Goal: Navigation & Orientation: Find specific page/section

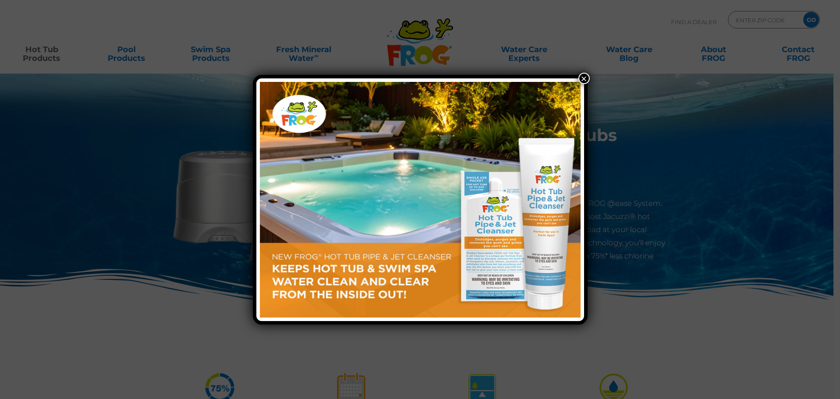
click at [585, 74] on button "×" at bounding box center [583, 78] width 11 height 11
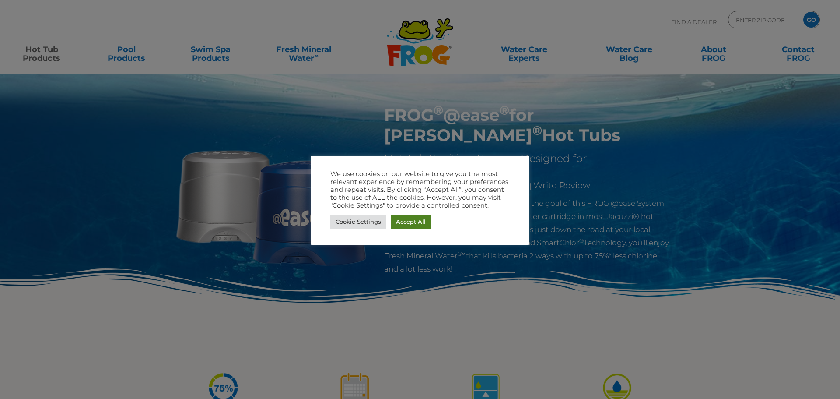
click at [405, 217] on link "Accept All" at bounding box center [411, 222] width 40 height 14
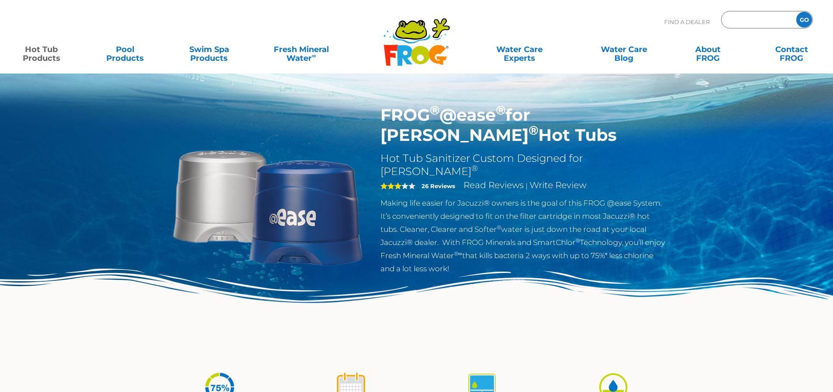
click at [756, 19] on input "Zip Code Form" at bounding box center [757, 20] width 59 height 13
type input "90250"
click at [809, 19] on input "GO" at bounding box center [805, 20] width 16 height 16
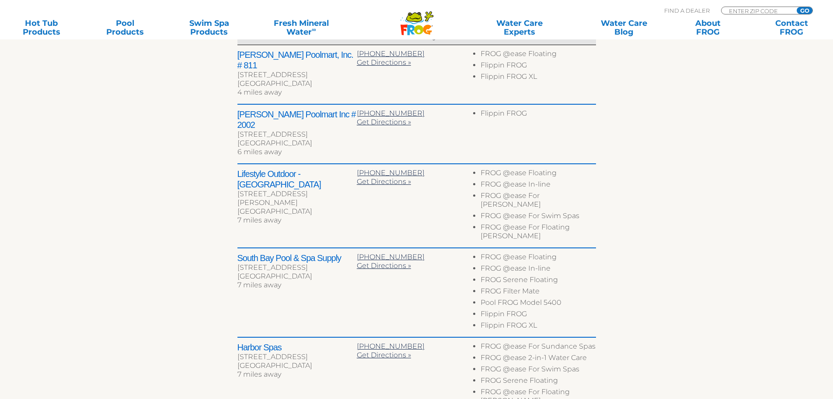
scroll to position [409, 0]
